Goal: Navigation & Orientation: Find specific page/section

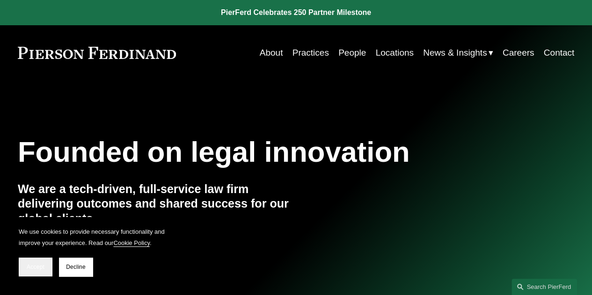
click at [44, 267] on button "Accept" at bounding box center [36, 267] width 34 height 19
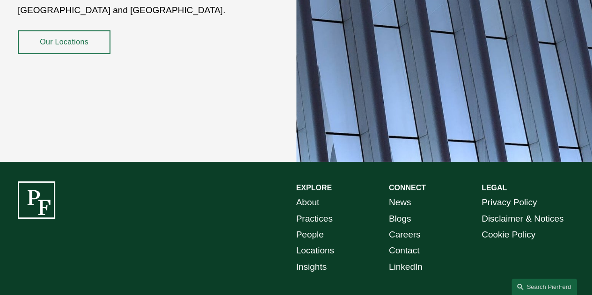
scroll to position [1615, 0]
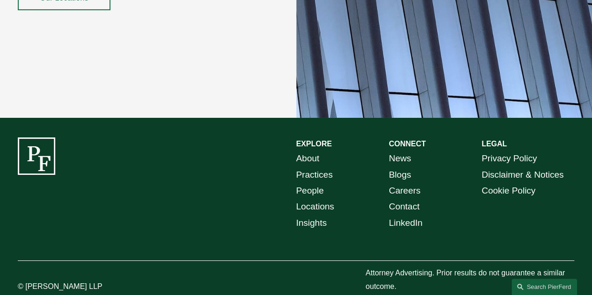
click at [333, 199] on link "Locations" at bounding box center [315, 207] width 38 height 16
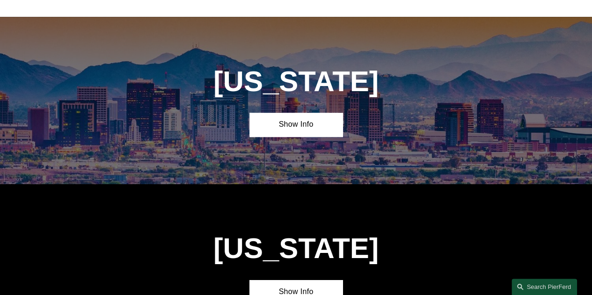
scroll to position [404, 0]
